Goal: Task Accomplishment & Management: Use online tool/utility

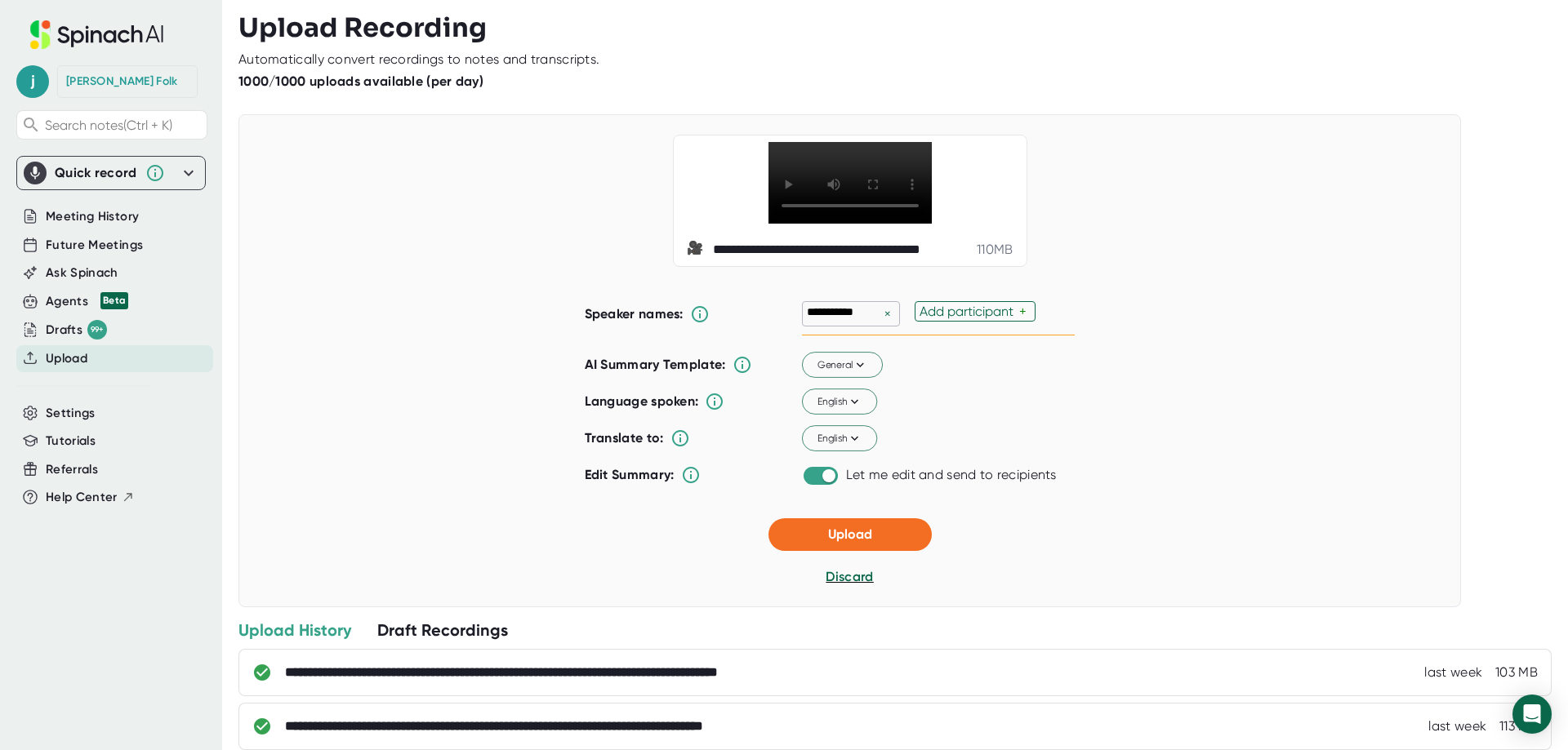
click at [1019, 319] on div "Add participant" at bounding box center [969, 311] width 99 height 16
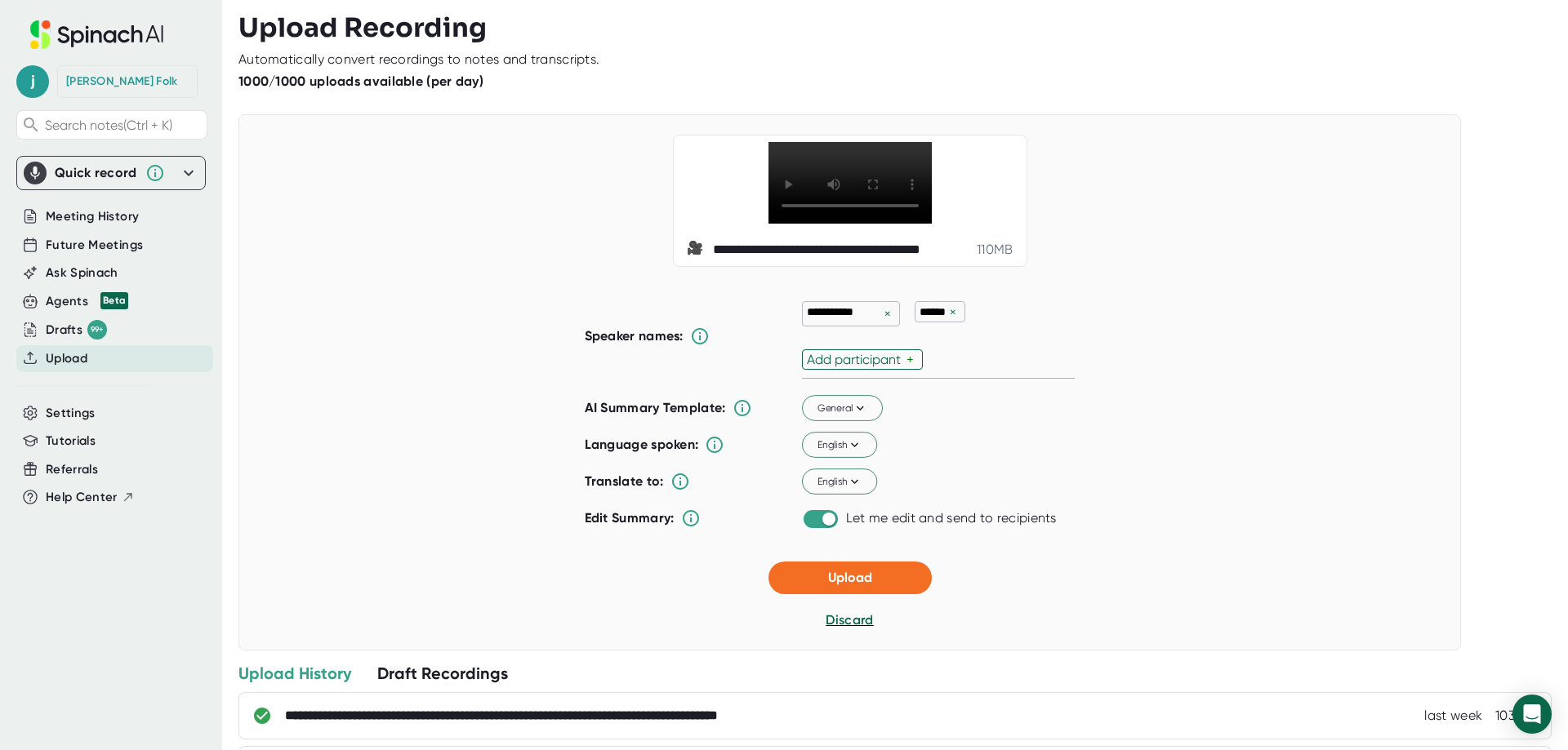
click at [1072, 414] on div "**********" at bounding box center [850, 407] width 531 height 256
click at [887, 370] on div "Add participant +" at bounding box center [862, 359] width 121 height 20
click at [890, 367] on div "Add participant" at bounding box center [857, 359] width 99 height 16
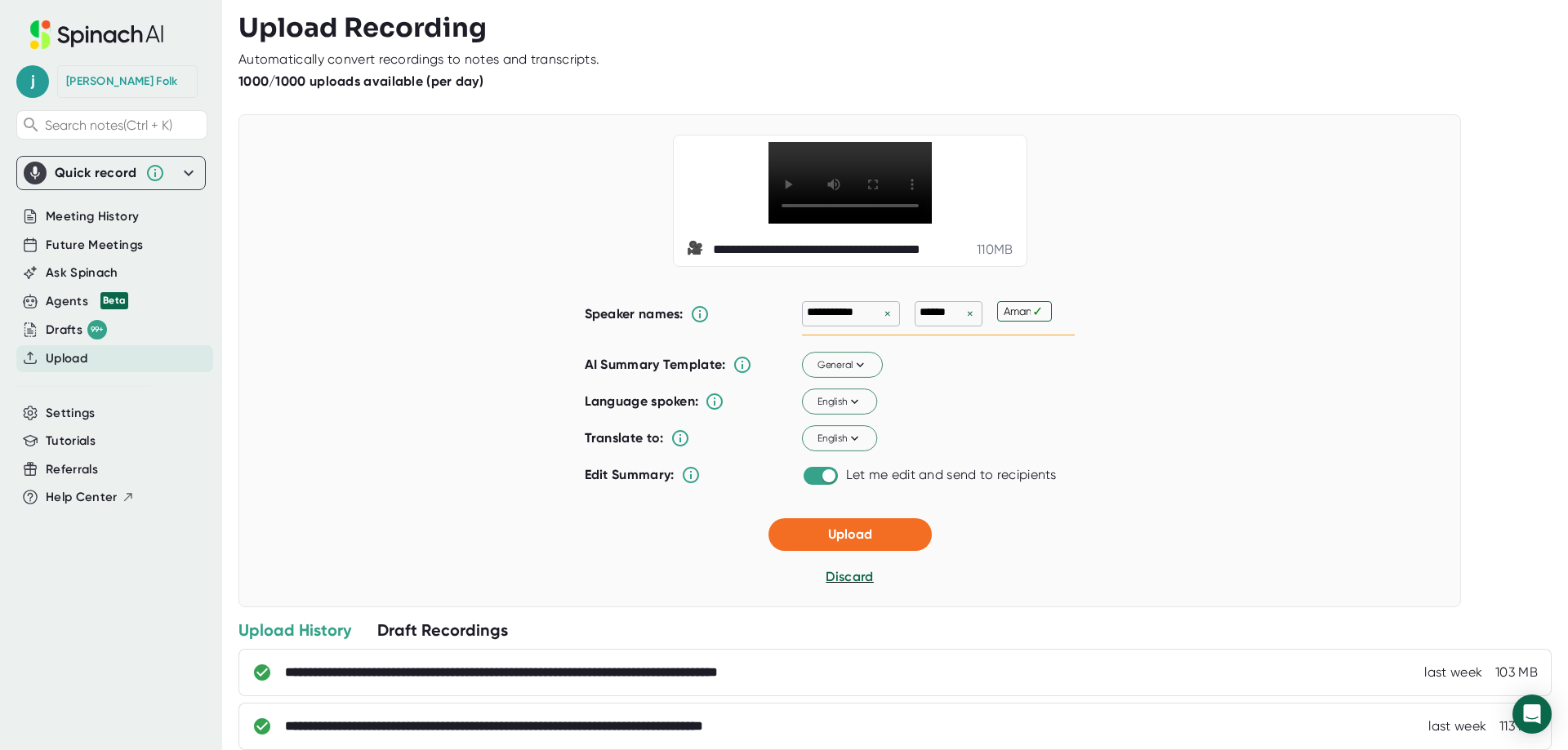
type input "[PERSON_NAME]"
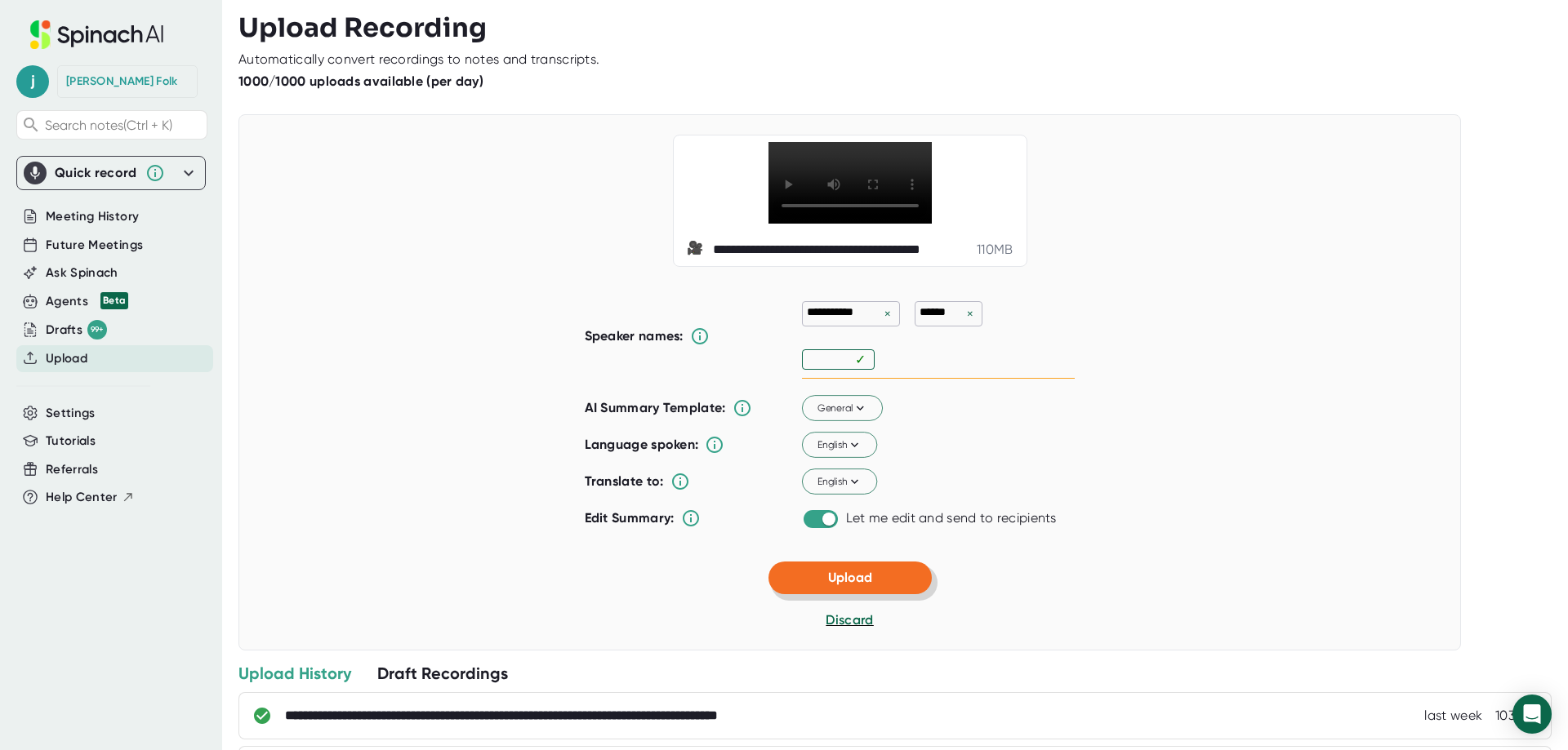
click at [866, 594] on button "Upload" at bounding box center [850, 577] width 163 height 32
